Goal: Information Seeking & Learning: Find contact information

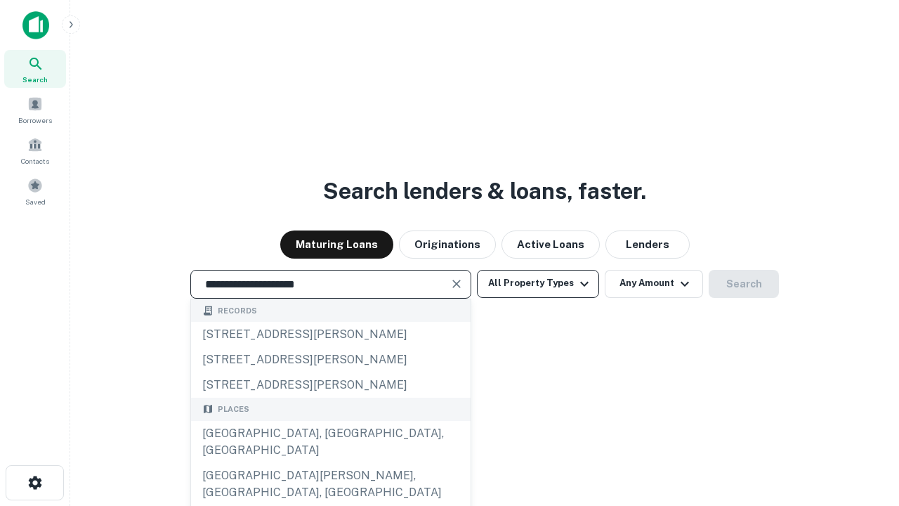
click at [330, 463] on div "[GEOGRAPHIC_DATA], [GEOGRAPHIC_DATA], [GEOGRAPHIC_DATA]" at bounding box center [331, 442] width 280 height 42
click at [538, 283] on button "All Property Types" at bounding box center [538, 284] width 122 height 28
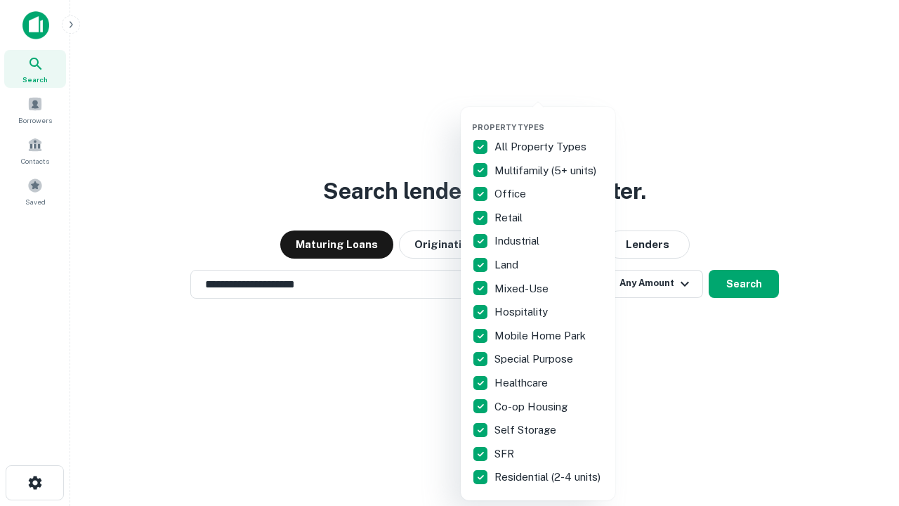
type input "**********"
click at [549, 118] on button "button" at bounding box center [549, 118] width 155 height 1
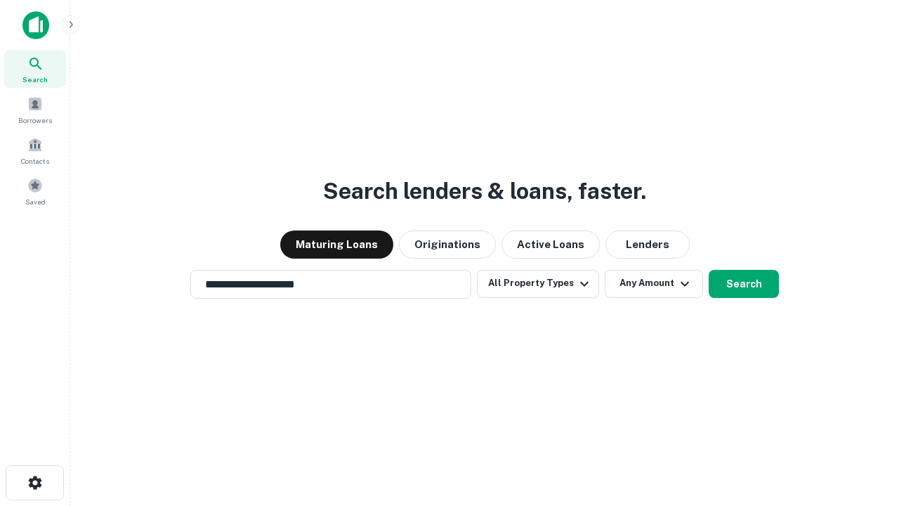
scroll to position [8, 169]
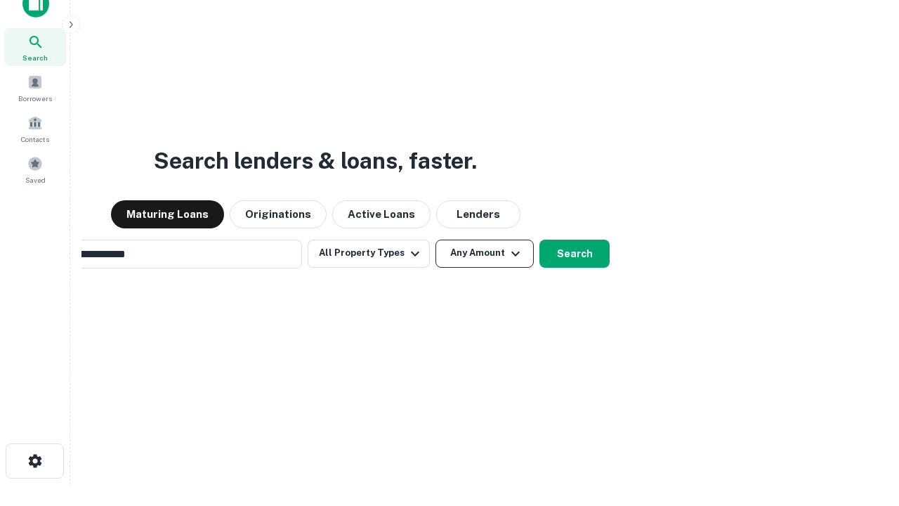
click at [435, 240] on button "Any Amount" at bounding box center [484, 254] width 98 height 28
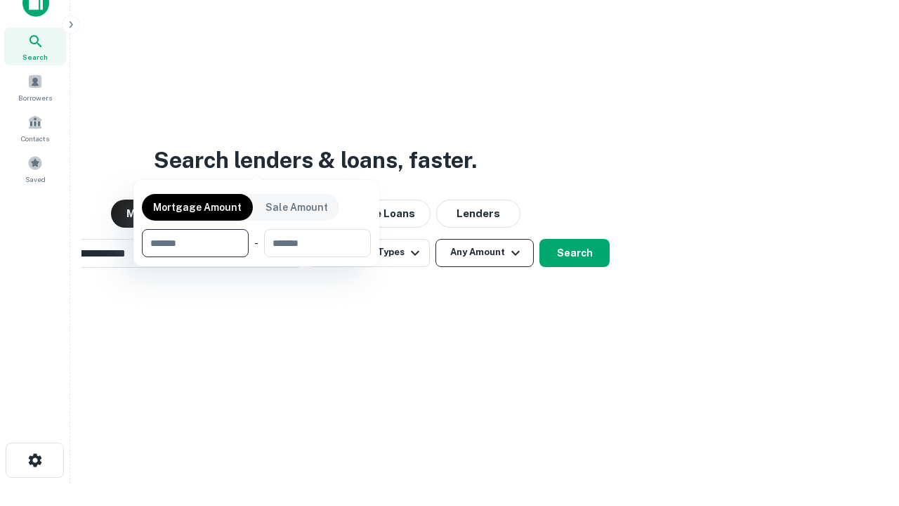
scroll to position [101, 398]
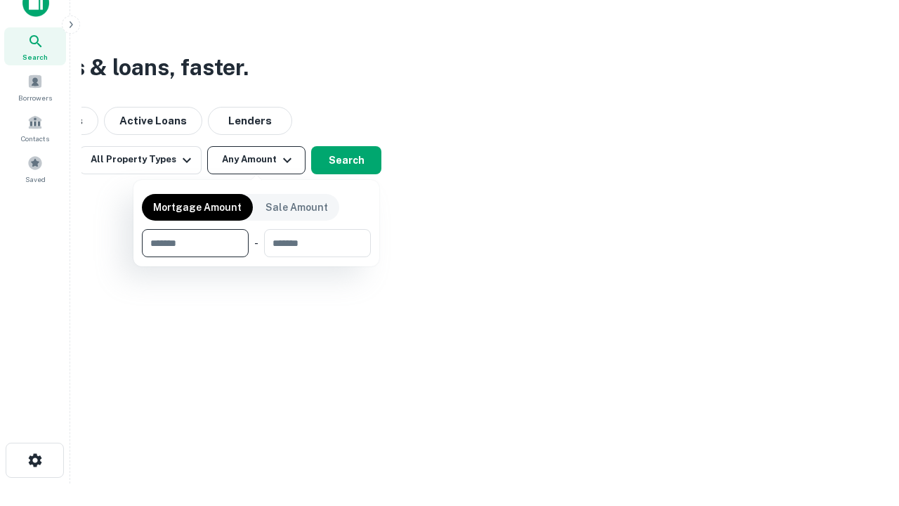
type input "*******"
click at [256, 257] on button "button" at bounding box center [256, 257] width 229 height 1
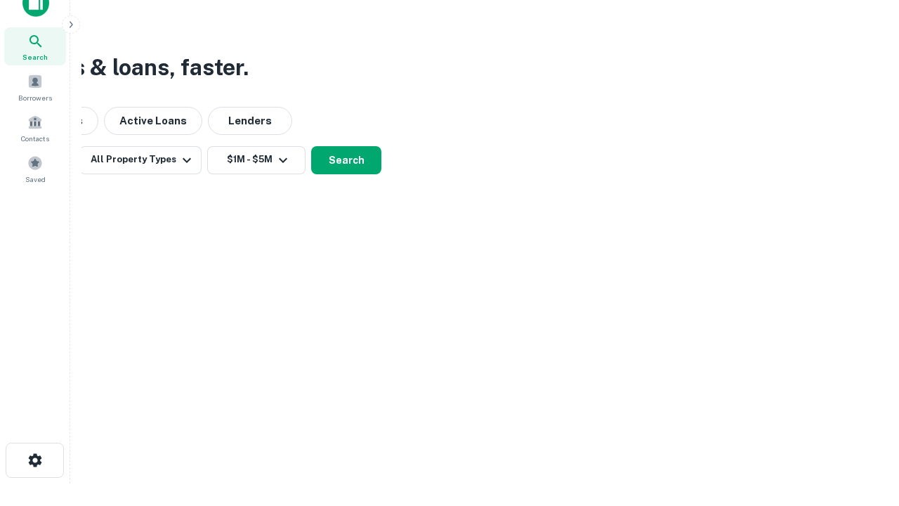
scroll to position [22, 0]
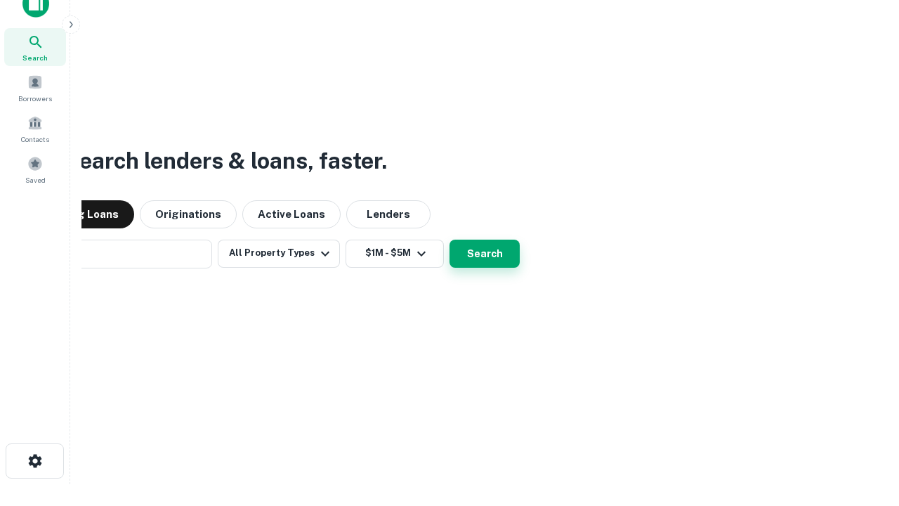
click at [450, 240] on button "Search" at bounding box center [485, 254] width 70 height 28
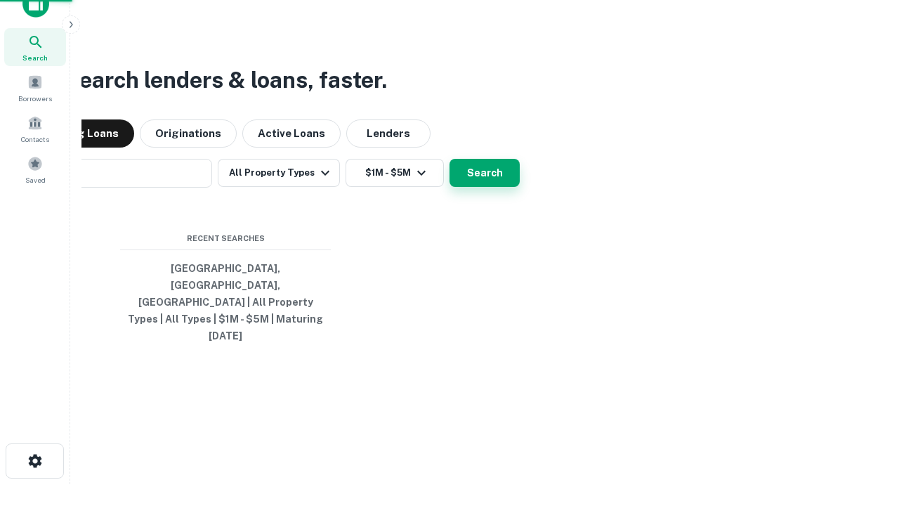
scroll to position [22, 0]
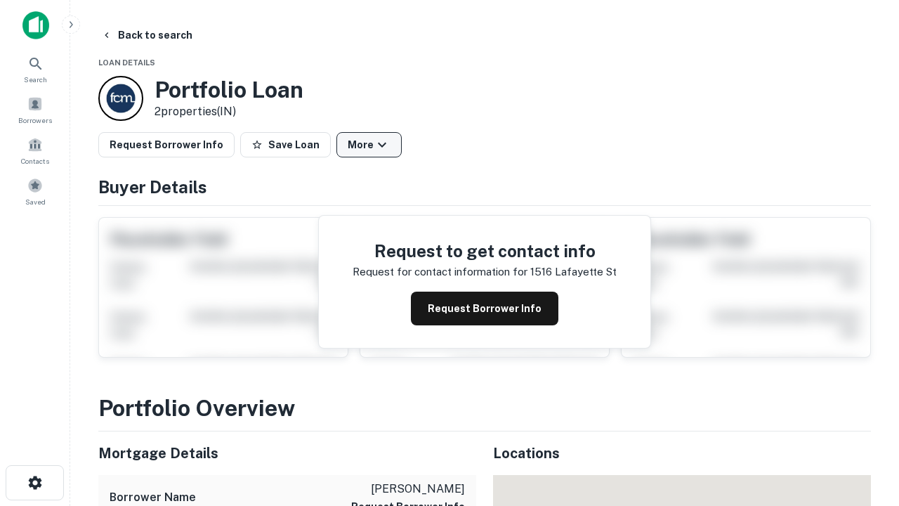
click at [369, 145] on button "More" at bounding box center [368, 144] width 65 height 25
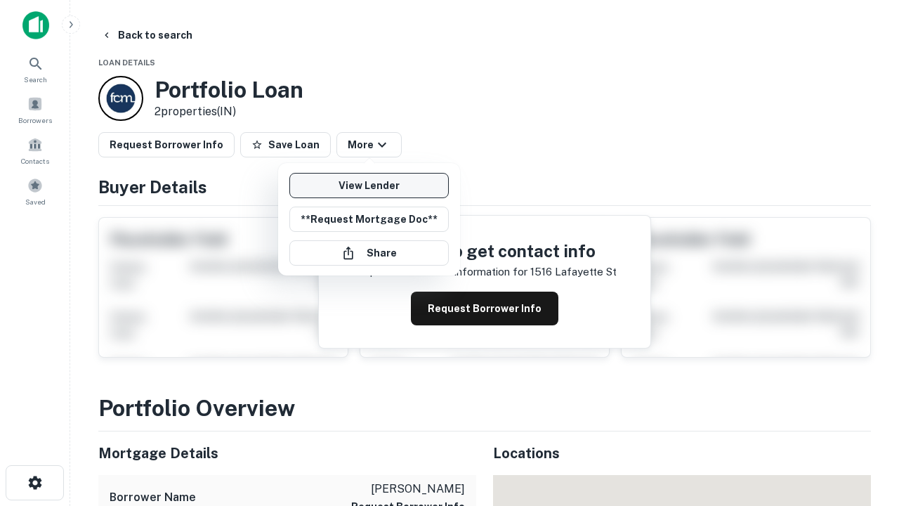
click at [369, 185] on link "View Lender" at bounding box center [368, 185] width 159 height 25
